Goal: Information Seeking & Learning: Learn about a topic

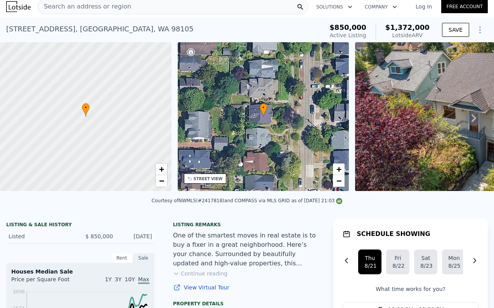
scroll to position [5, 0]
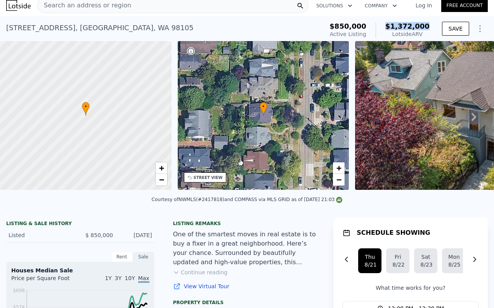
drag, startPoint x: 428, startPoint y: 24, endPoint x: 393, endPoint y: 23, distance: 34.9
click at [393, 23] on span "$1,372,000" at bounding box center [407, 26] width 44 height 8
click at [338, 179] on span "−" at bounding box center [338, 180] width 5 height 10
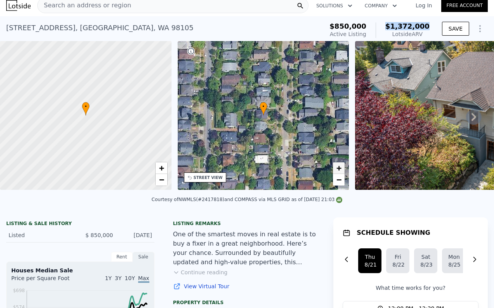
click at [337, 169] on span "+" at bounding box center [338, 168] width 5 height 10
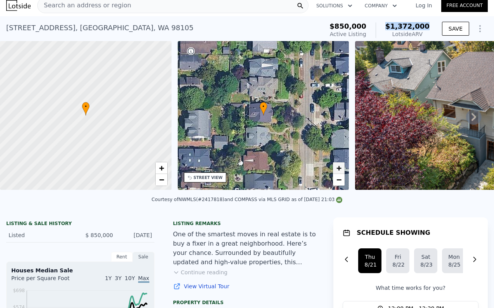
click at [336, 169] on span "+" at bounding box center [338, 168] width 5 height 10
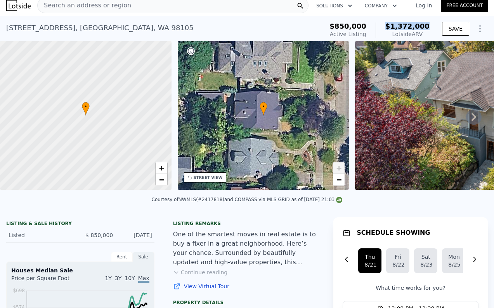
click at [336, 169] on span "+" at bounding box center [338, 168] width 5 height 10
click at [337, 179] on span "−" at bounding box center [338, 180] width 5 height 10
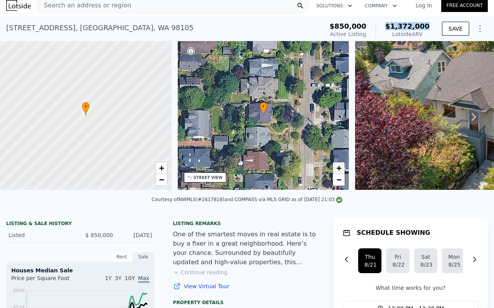
click at [337, 171] on span "+" at bounding box center [338, 168] width 5 height 10
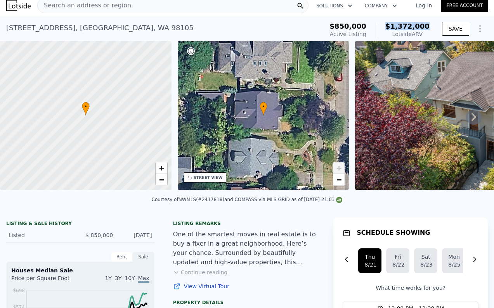
click at [337, 171] on span "+" at bounding box center [338, 168] width 5 height 10
click at [339, 178] on span "−" at bounding box center [338, 180] width 5 height 10
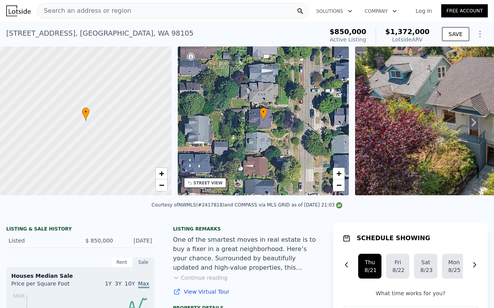
scroll to position [0, 0]
click at [342, 189] on link "−" at bounding box center [339, 186] width 12 height 12
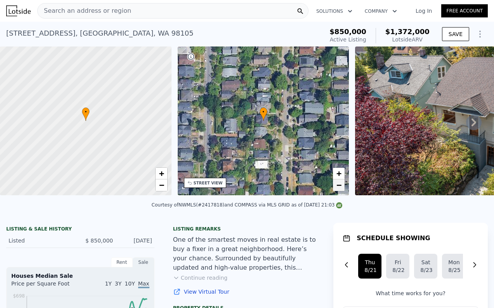
click at [341, 186] on span "−" at bounding box center [338, 185] width 5 height 10
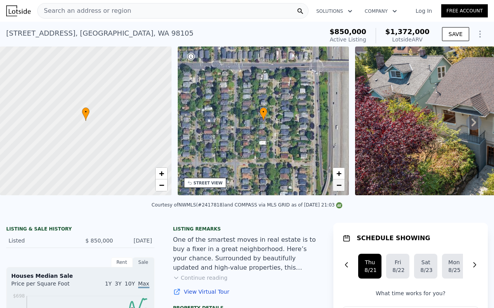
click at [341, 186] on span "−" at bounding box center [338, 185] width 5 height 10
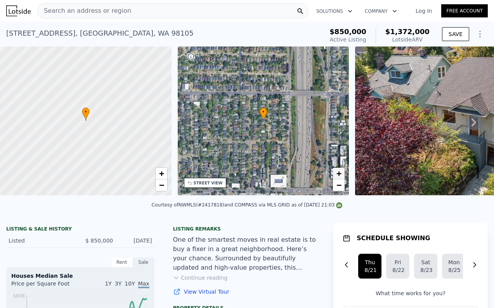
click at [339, 177] on span "+" at bounding box center [338, 174] width 5 height 10
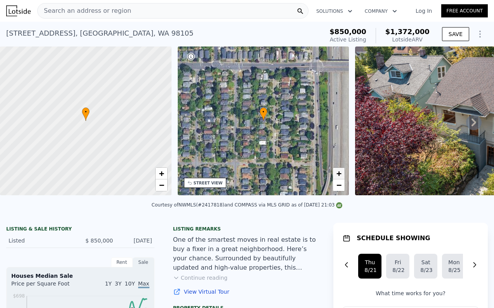
click at [339, 177] on span "+" at bounding box center [338, 174] width 5 height 10
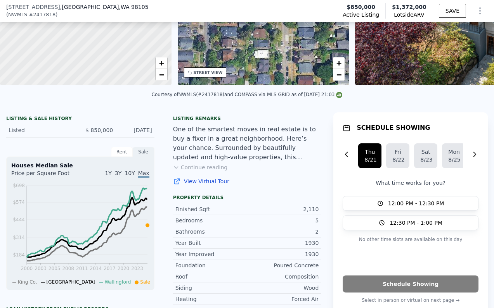
scroll to position [110, 0]
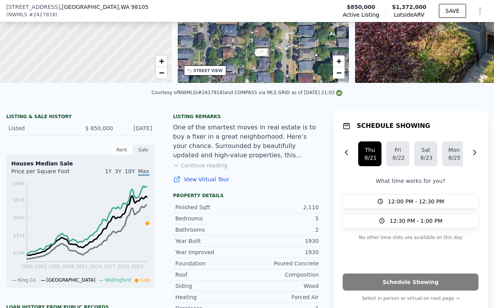
click at [216, 171] on div "Listing remarks One of the smartest moves in real estate is to buy a fixer in a…" at bounding box center [247, 152] width 161 height 76
click at [213, 182] on link "View Virtual Tour" at bounding box center [247, 180] width 148 height 8
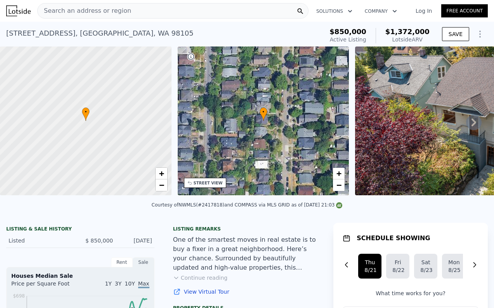
scroll to position [0, 0]
